Goal: Task Accomplishment & Management: Complete application form

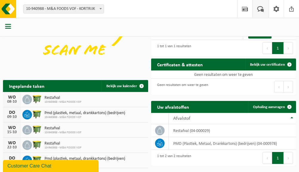
click at [259, 8] on span at bounding box center [261, 9] width 10 height 18
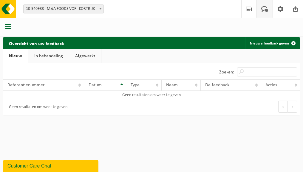
click at [266, 8] on span at bounding box center [265, 9] width 10 height 18
click at [251, 9] on span at bounding box center [249, 9] width 9 height 18
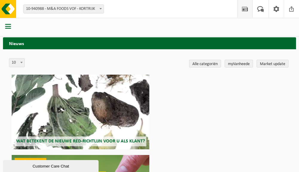
click at [10, 24] on span "button" at bounding box center [8, 26] width 6 height 6
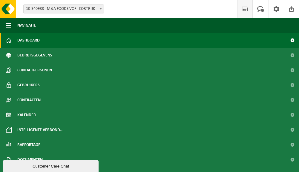
click at [16, 38] on link "Dashboard" at bounding box center [149, 40] width 299 height 15
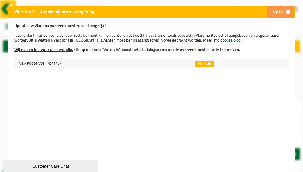
click at [197, 62] on link "Vul nu in" at bounding box center [204, 64] width 19 height 7
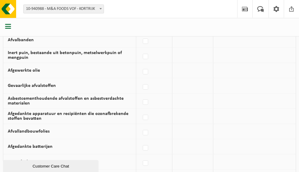
scroll to position [209, 0]
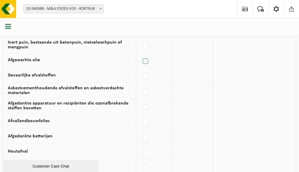
click at [148, 66] on label at bounding box center [146, 61] width 8 height 9
click at [141, 54] on input "Afgewerkte olie" at bounding box center [140, 54] width 0 height 0
checkbox input "true"
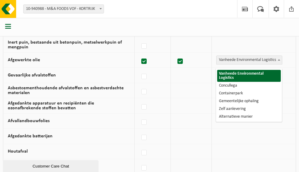
click at [257, 64] on span "Vanheede Environmental Logistics" at bounding box center [249, 60] width 65 height 8
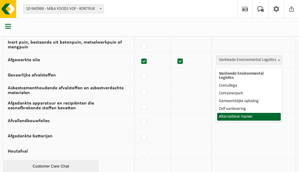
select select "Alternatieve manier"
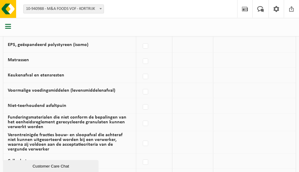
scroll to position [391, 0]
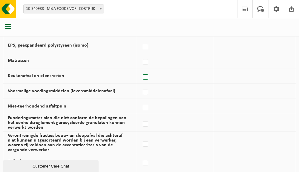
click at [147, 80] on label at bounding box center [146, 77] width 8 height 9
click at [141, 70] on input "Keukenafval en etensresten" at bounding box center [140, 70] width 0 height 0
checkbox input "true"
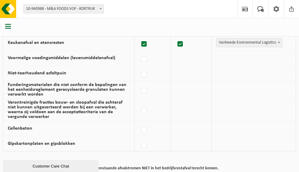
scroll to position [486, 0]
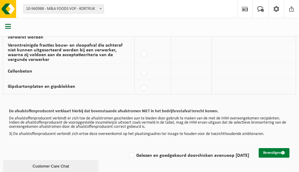
click at [272, 152] on button "Bevestigen" at bounding box center [274, 153] width 31 height 10
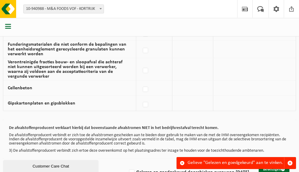
scroll to position [481, 0]
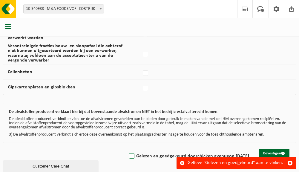
click at [128, 154] on label "Gelezen en goedgekeurd door chicken avenue op [DATE]" at bounding box center [188, 156] width 121 height 9
click at [127, 149] on input "Gelezen en goedgekeurd door chicken avenue op [DATE]" at bounding box center [127, 148] width 0 height 0
checkbox input "true"
click at [268, 151] on button "Bevestigen" at bounding box center [274, 154] width 31 height 10
